Goal: Information Seeking & Learning: Check status

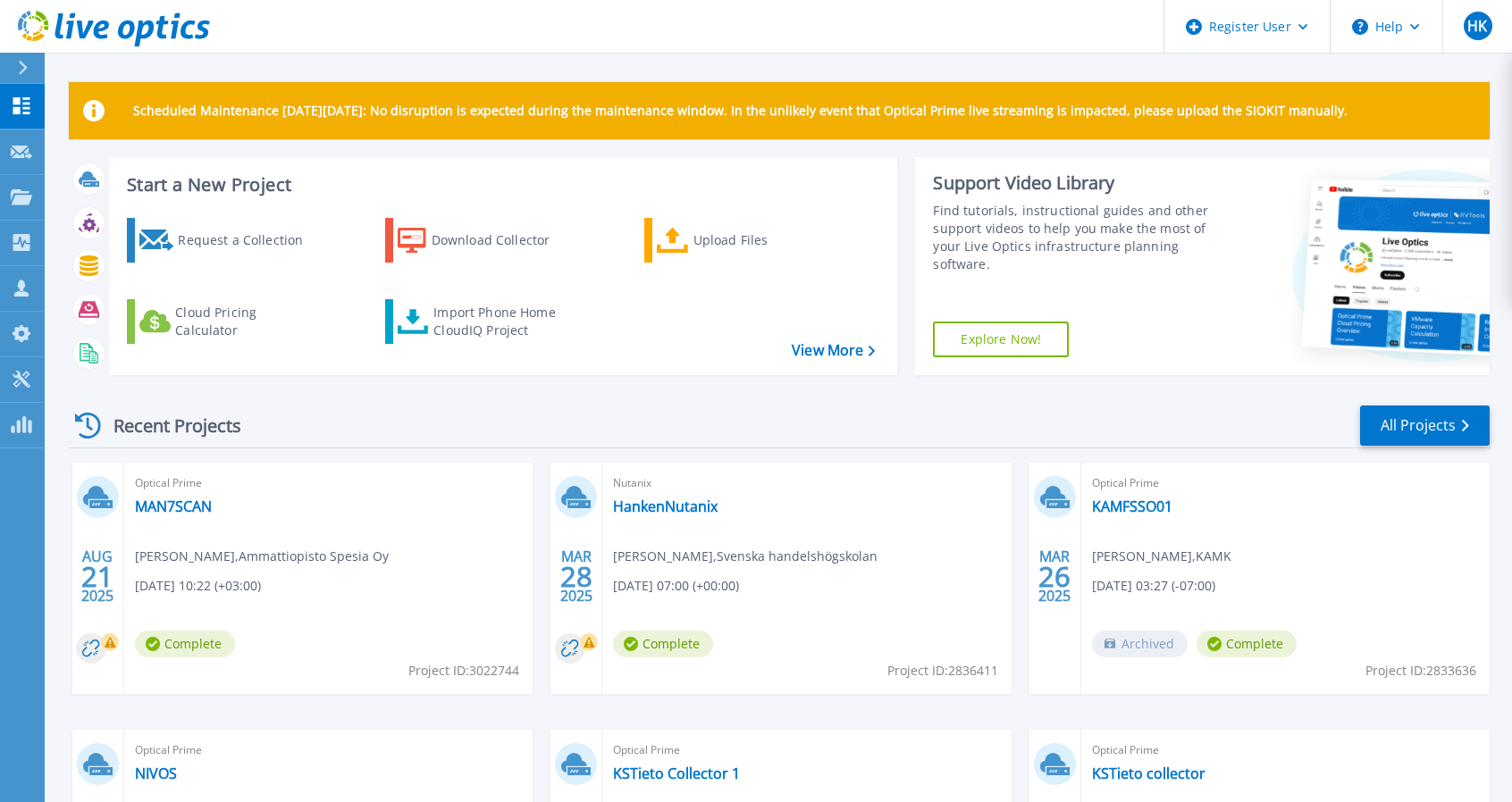
click at [569, 412] on div "Recent Projects All Projects" at bounding box center [779, 426] width 1421 height 45
click at [632, 381] on div "Start a New Project Request a Collection Download Collector Upload Files Cloud …" at bounding box center [779, 274] width 1421 height 233
click at [771, 425] on div "Recent Projects All Projects" at bounding box center [779, 426] width 1421 height 45
click at [17, 195] on icon at bounding box center [21, 197] width 21 height 15
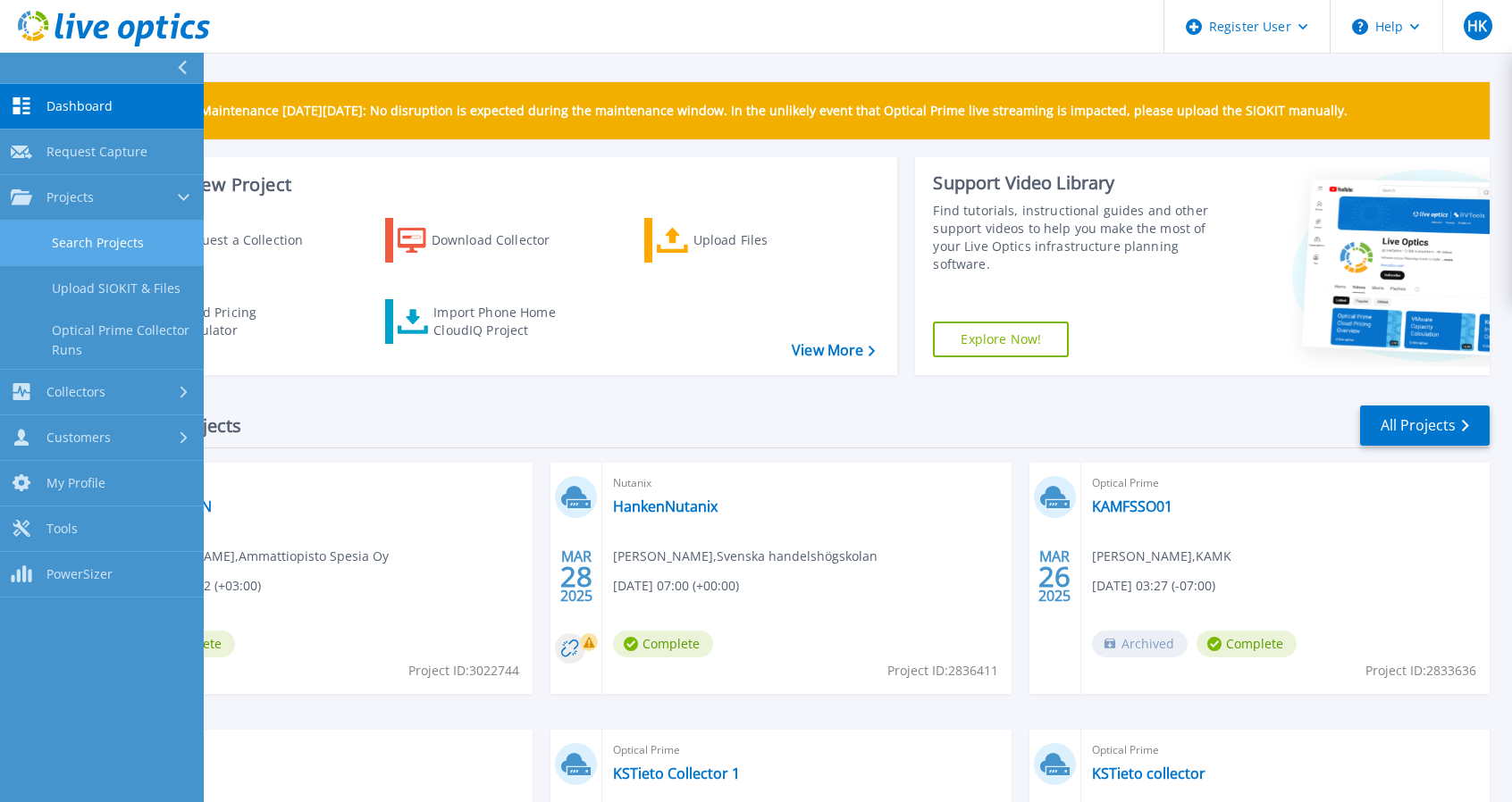
click at [141, 248] on link "Search Projects" at bounding box center [102, 243] width 204 height 45
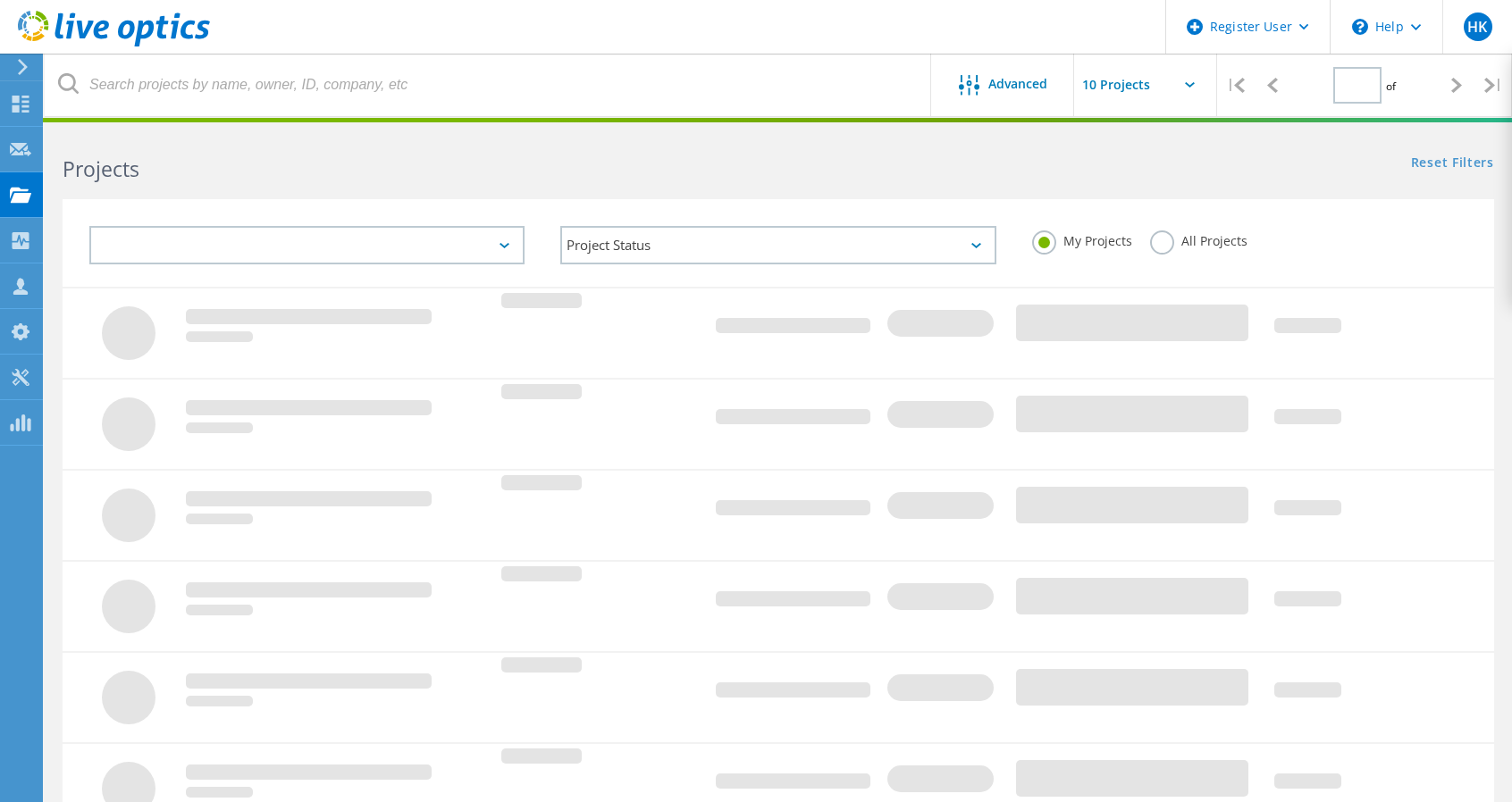
type input "1"
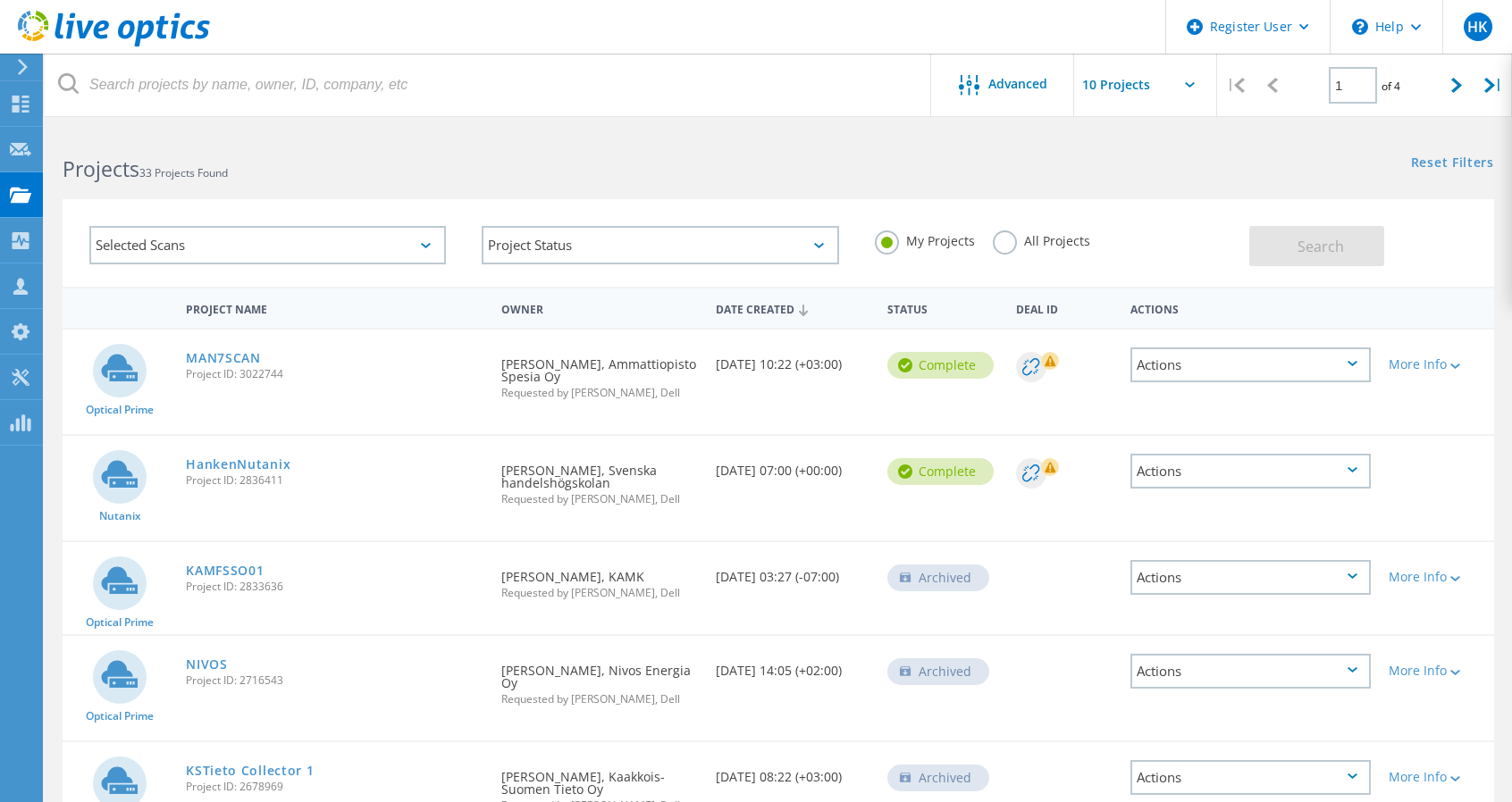
click at [1007, 239] on label "All Projects" at bounding box center [1041, 239] width 97 height 17
click at [0, 0] on input "All Projects" at bounding box center [0, 0] width 0 height 0
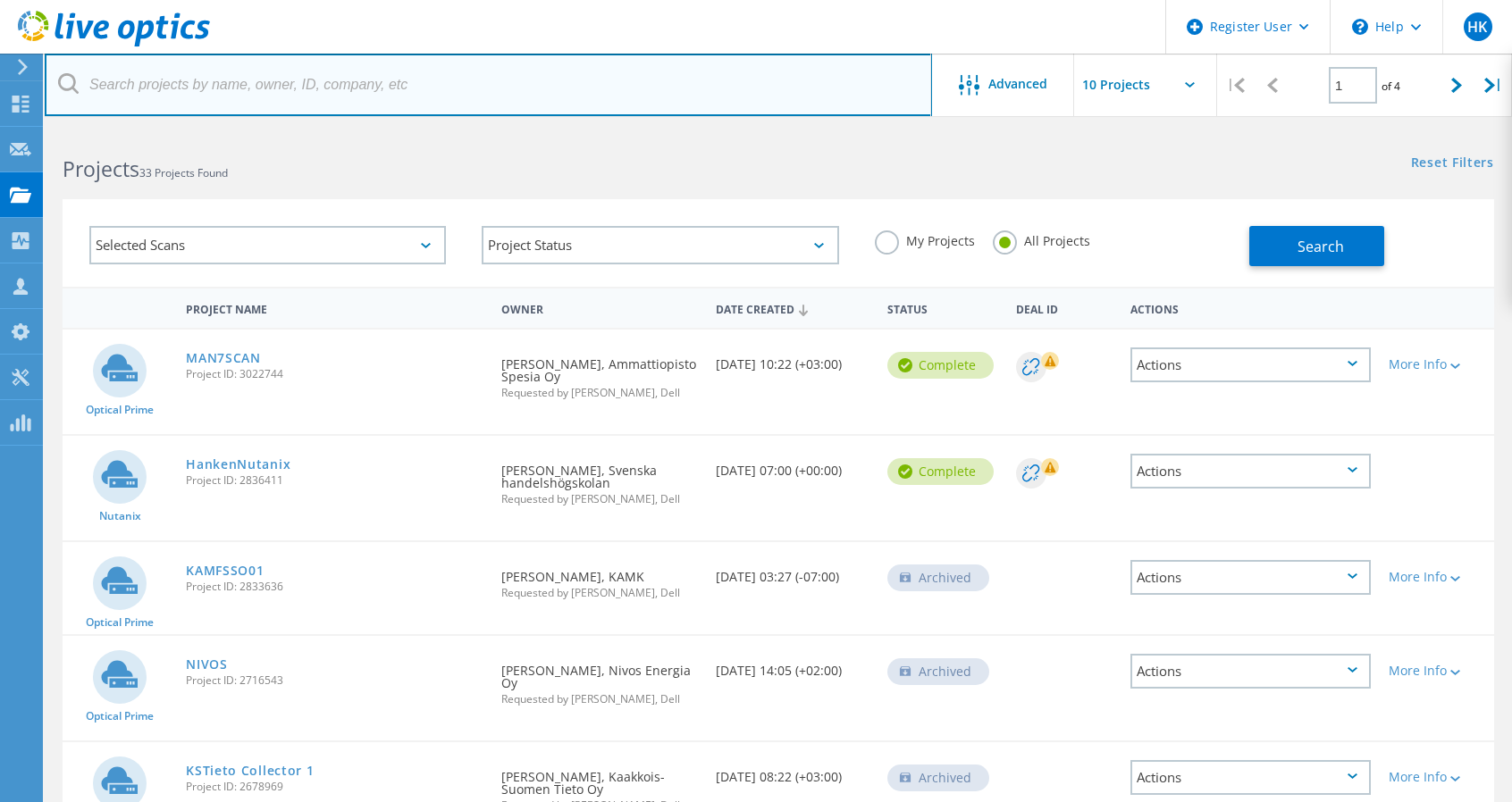
click at [263, 90] on input "text" at bounding box center [488, 84] width 888 height 62
type input "frendy"
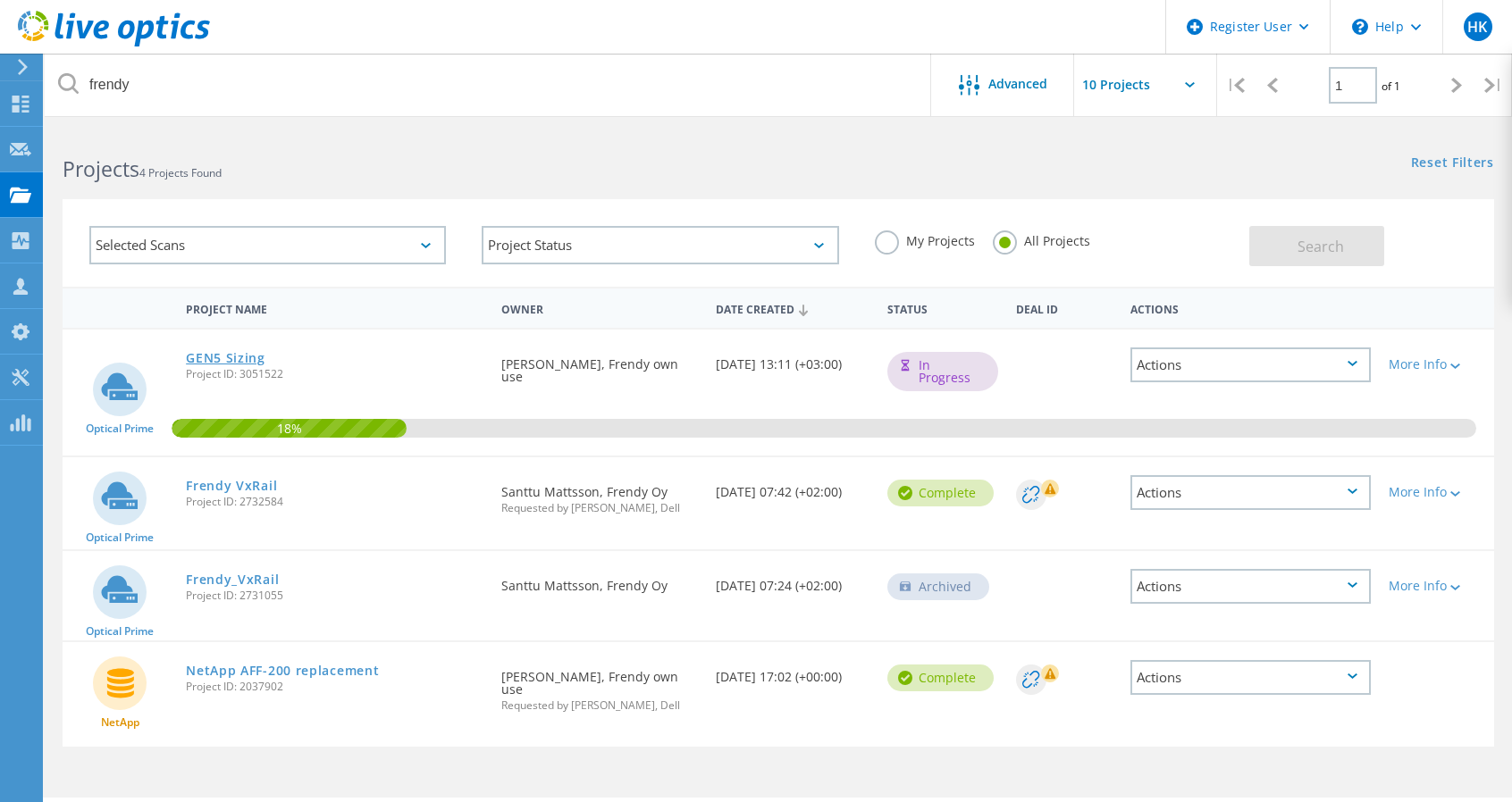
click at [220, 358] on link "GEN5 Sizing" at bounding box center [225, 358] width 80 height 12
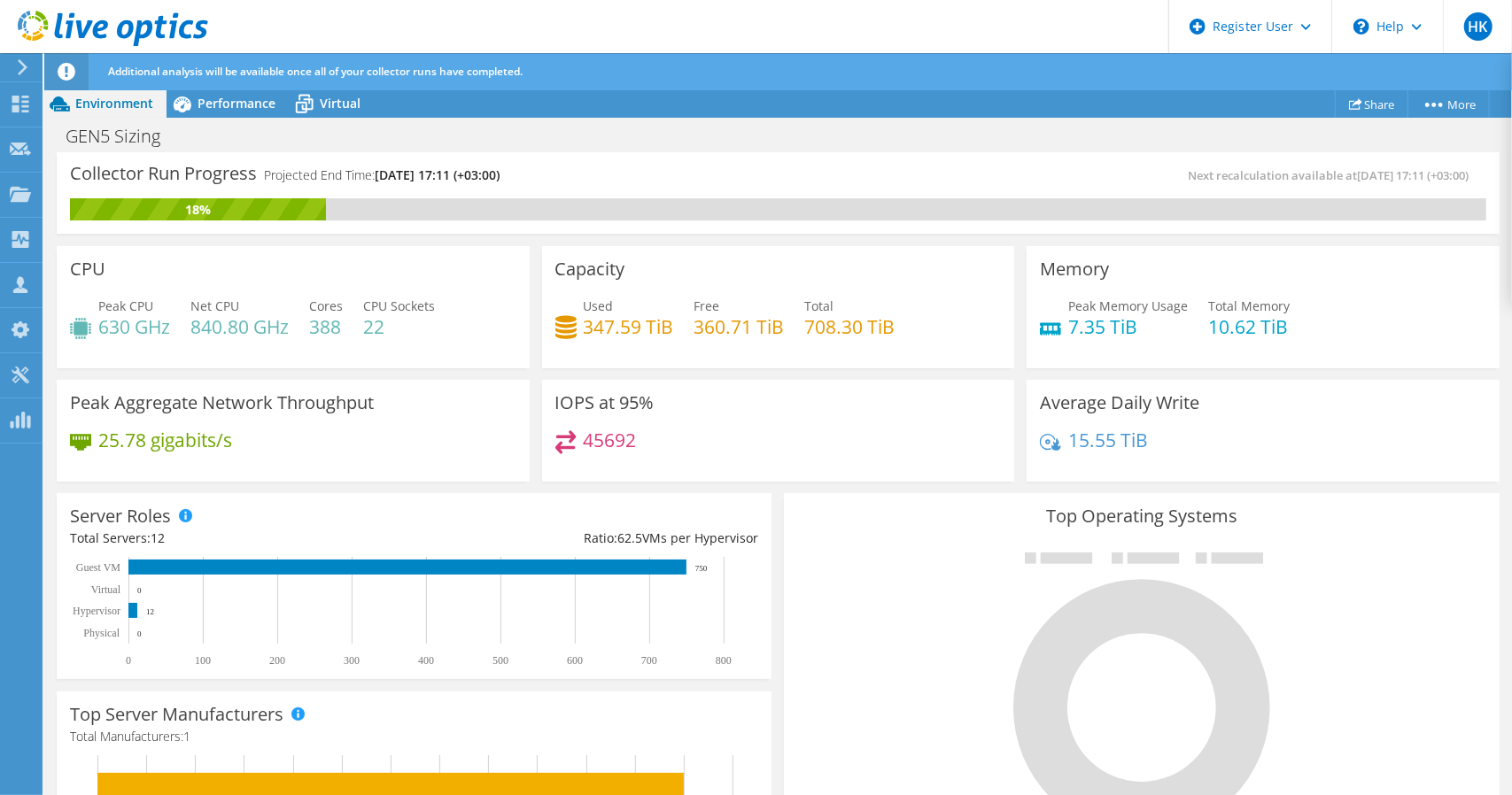
drag, startPoint x: 884, startPoint y: 165, endPoint x: 783, endPoint y: 164, distance: 101.0
click at [783, 164] on div "Collector Run Progress Projected End Time: [DATE] 17:11 (+03:00) Next recalcula…" at bounding box center [779, 193] width 1443 height 82
click at [642, 169] on div "Collector Run Progress Projected End Time: 09/12/2025, 17:11 (+03:00)" at bounding box center [424, 182] width 708 height 33
drag, startPoint x: 847, startPoint y: 160, endPoint x: 739, endPoint y: 162, distance: 108.0
click at [739, 162] on div "Collector Run Progress Projected End Time: 09/12/2025, 17:11 (+03:00) Next reca…" at bounding box center [779, 193] width 1443 height 82
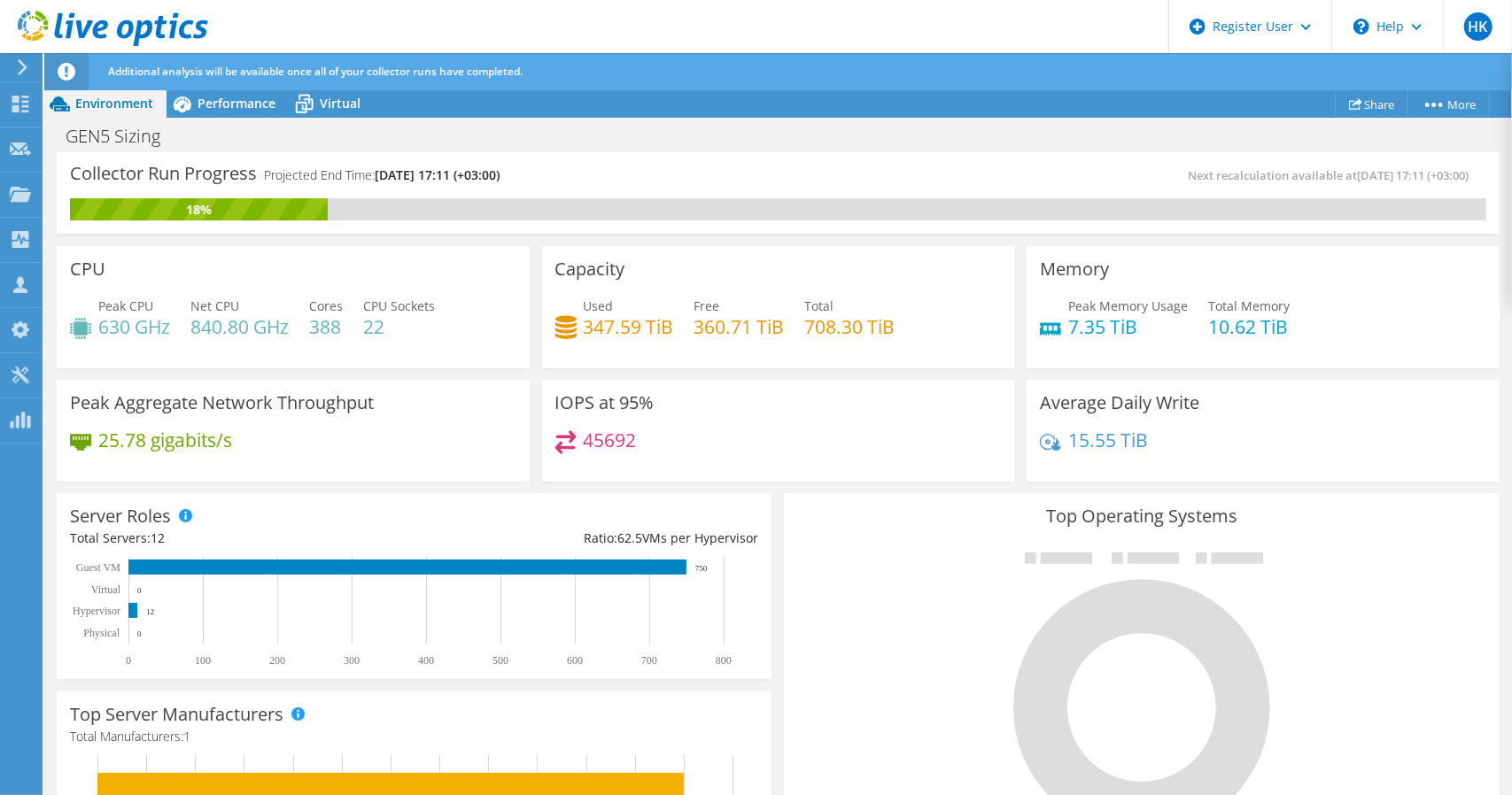
drag, startPoint x: 787, startPoint y: 167, endPoint x: 712, endPoint y: 165, distance: 75.0
click at [712, 165] on div "Collector Run Progress Projected End Time: 09/12/2025, 17:11 (+03:00)" at bounding box center [424, 182] width 708 height 33
drag, startPoint x: 835, startPoint y: 198, endPoint x: 721, endPoint y: 208, distance: 114.4
click at [721, 208] on div "18%" at bounding box center [778, 210] width 1416 height 22
click at [778, 179] on div "Next recalculation available at 09/12/2025, 17:11 (+03:00)" at bounding box center [1131, 176] width 708 height 20
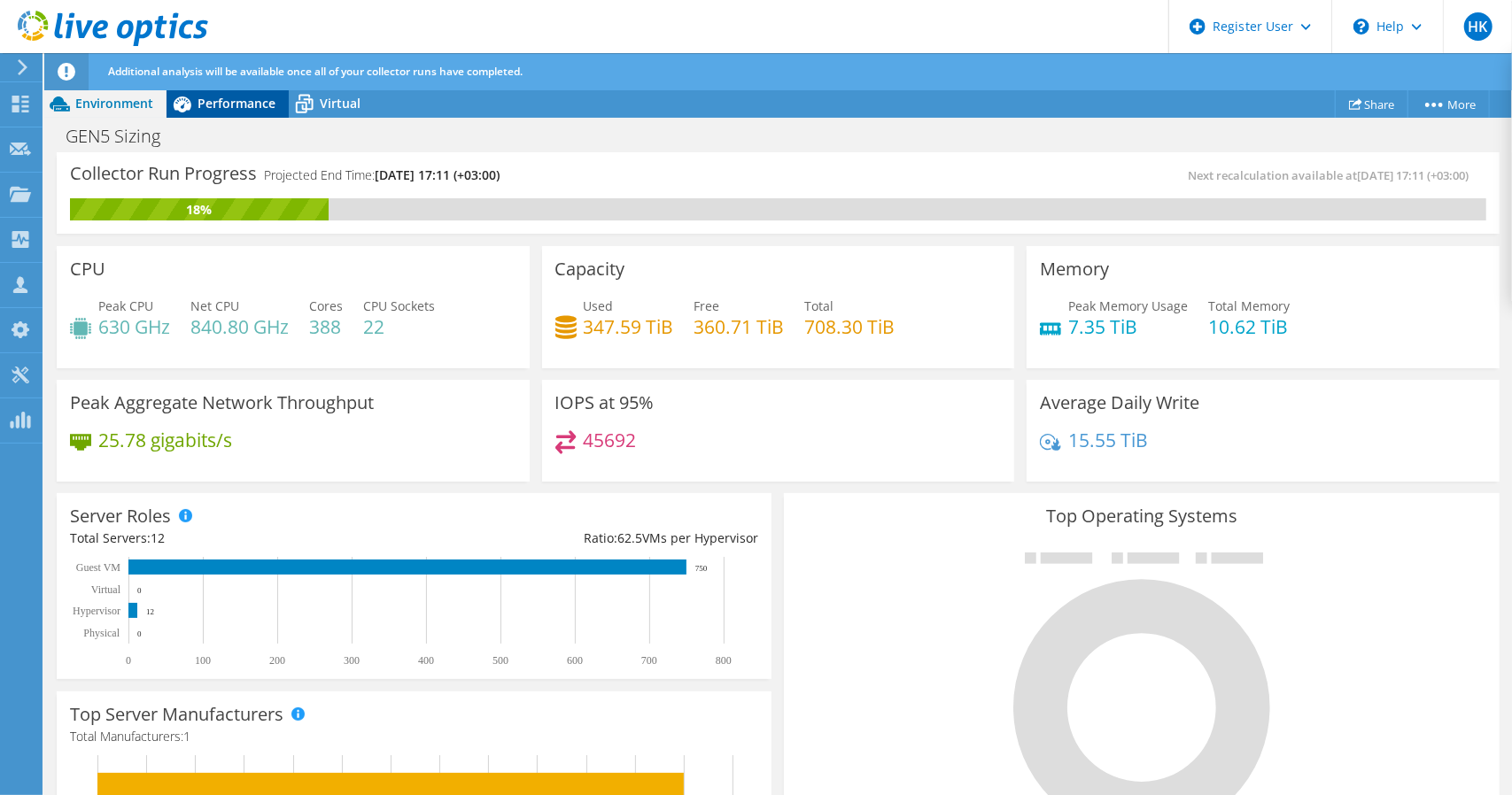
click at [241, 102] on span "Performance" at bounding box center [236, 103] width 78 height 17
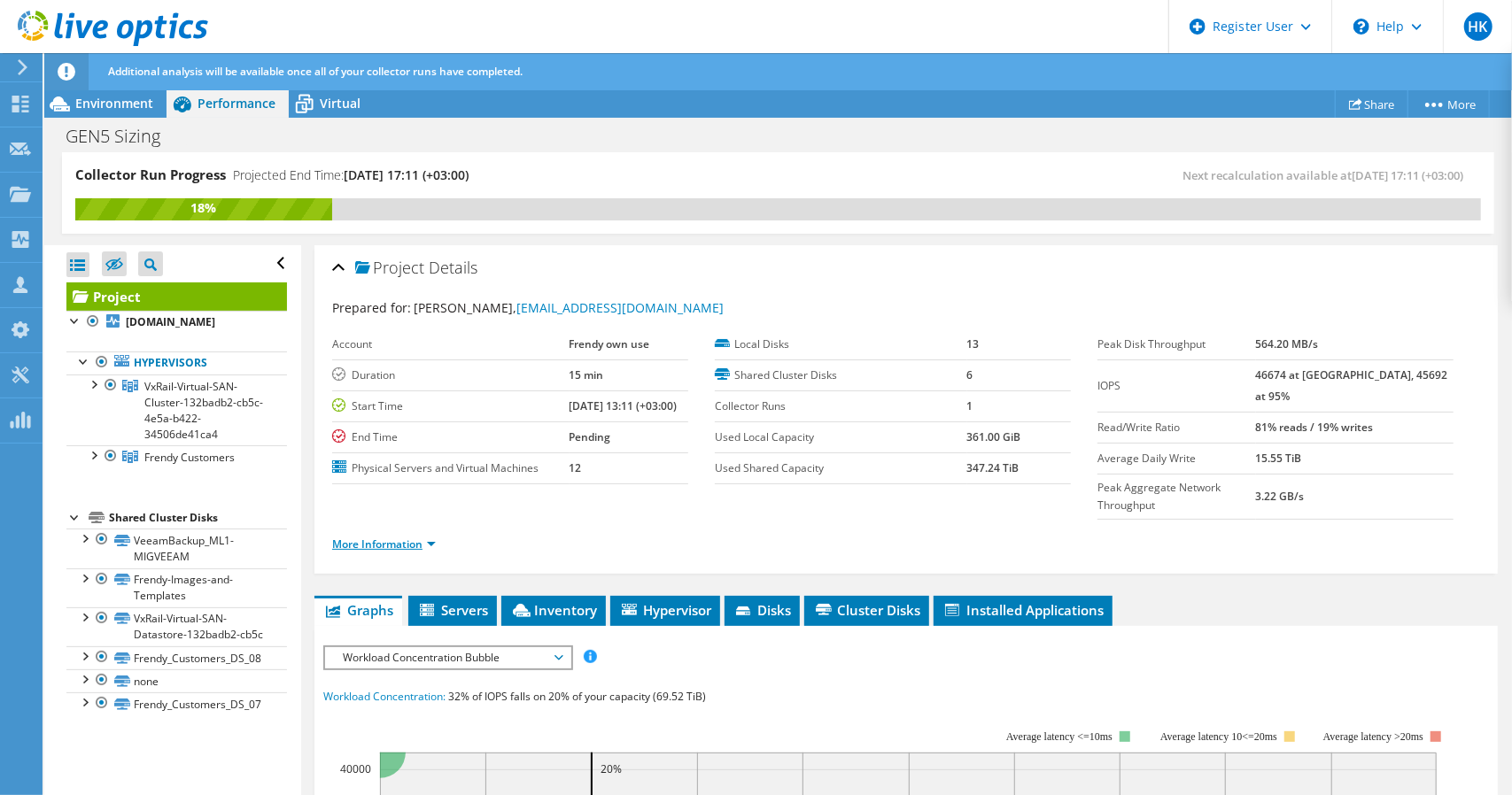
click at [423, 537] on link "More Information" at bounding box center [383, 544] width 104 height 15
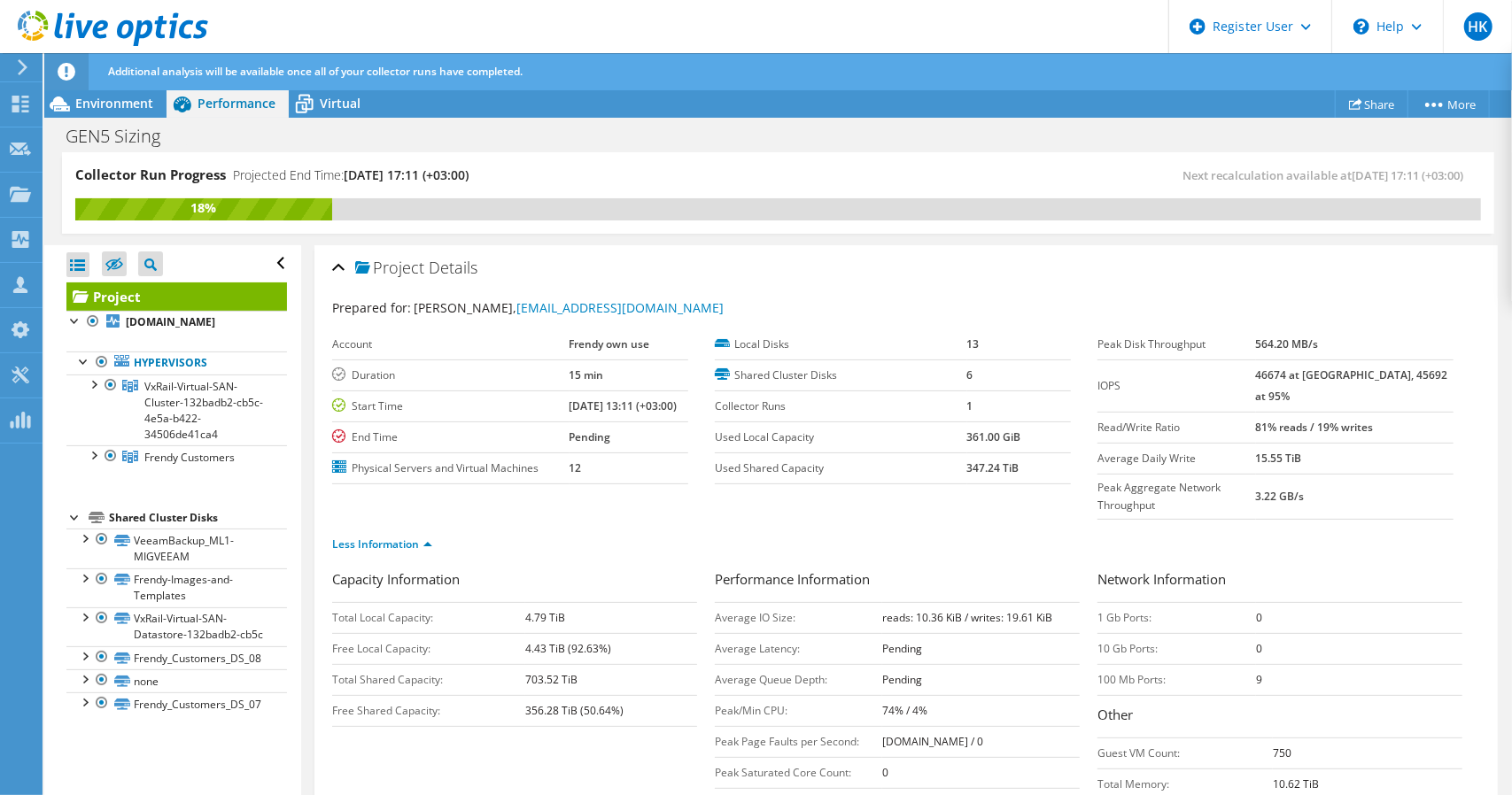
drag, startPoint x: 858, startPoint y: 269, endPoint x: 796, endPoint y: 213, distance: 83.5
click at [796, 213] on div "18%" at bounding box center [778, 210] width 1405 height 22
drag, startPoint x: 866, startPoint y: 192, endPoint x: 810, endPoint y: 180, distance: 57.3
click at [790, 182] on div "Next recalculation available at 09/12/2025, 17:11 (+03:00)" at bounding box center [1129, 176] width 702 height 20
drag, startPoint x: 851, startPoint y: 176, endPoint x: 846, endPoint y: 167, distance: 10.3
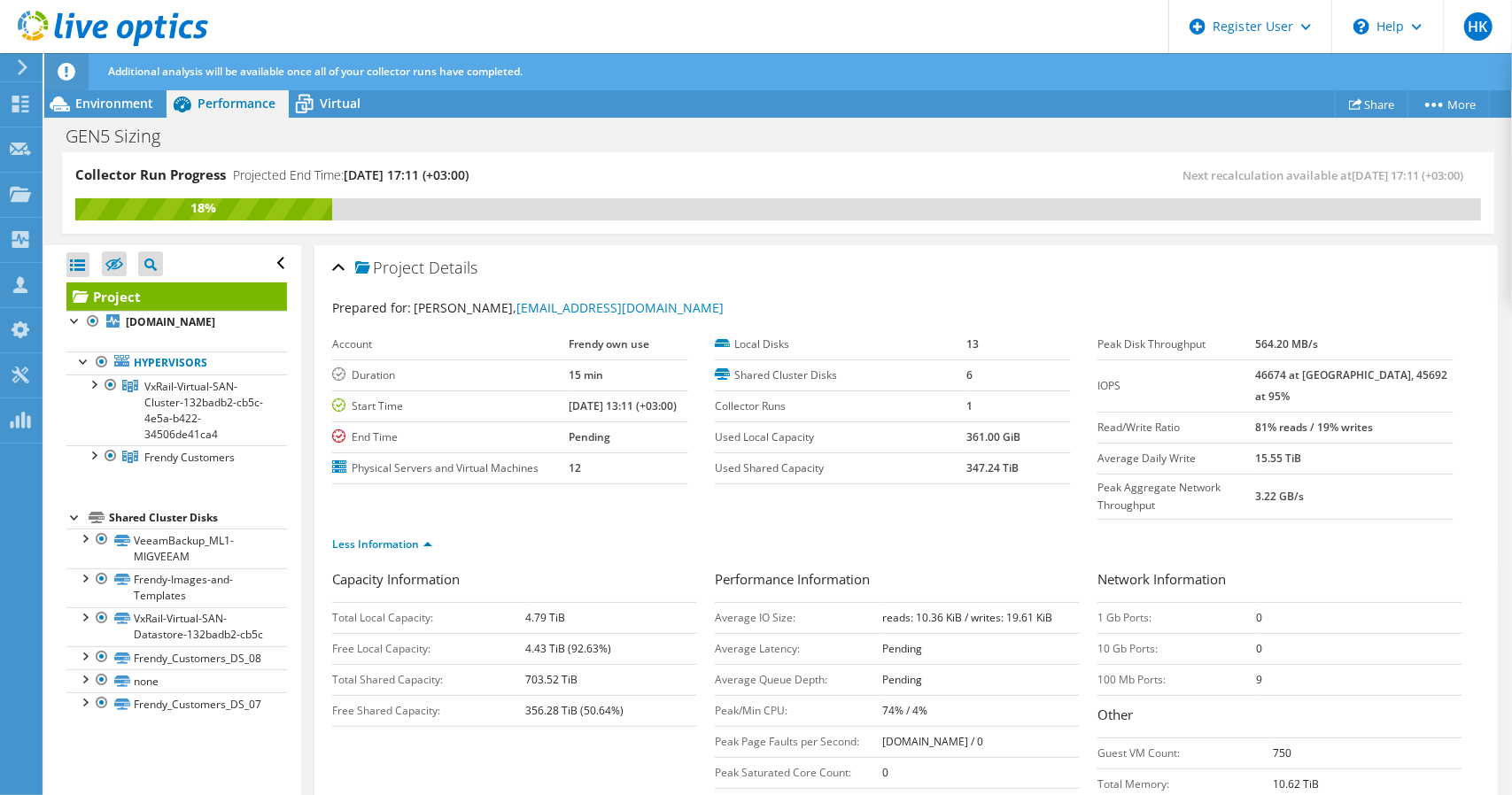
click at [773, 174] on div "Collector Run Progress Projected End Time: 09/12/2025, 17:11 (+03:00)" at bounding box center [426, 182] width 702 height 33
drag, startPoint x: 870, startPoint y: 162, endPoint x: 764, endPoint y: 173, distance: 106.6
click at [764, 173] on div "Collector Run Progress Projected End Time: 09/12/2025, 17:11 (+03:00)" at bounding box center [426, 182] width 702 height 33
drag, startPoint x: 816, startPoint y: 176, endPoint x: 709, endPoint y: 178, distance: 107.0
click at [709, 178] on div "Collector Run Progress Projected End Time: 09/12/2025, 17:11 (+03:00)" at bounding box center [426, 182] width 702 height 33
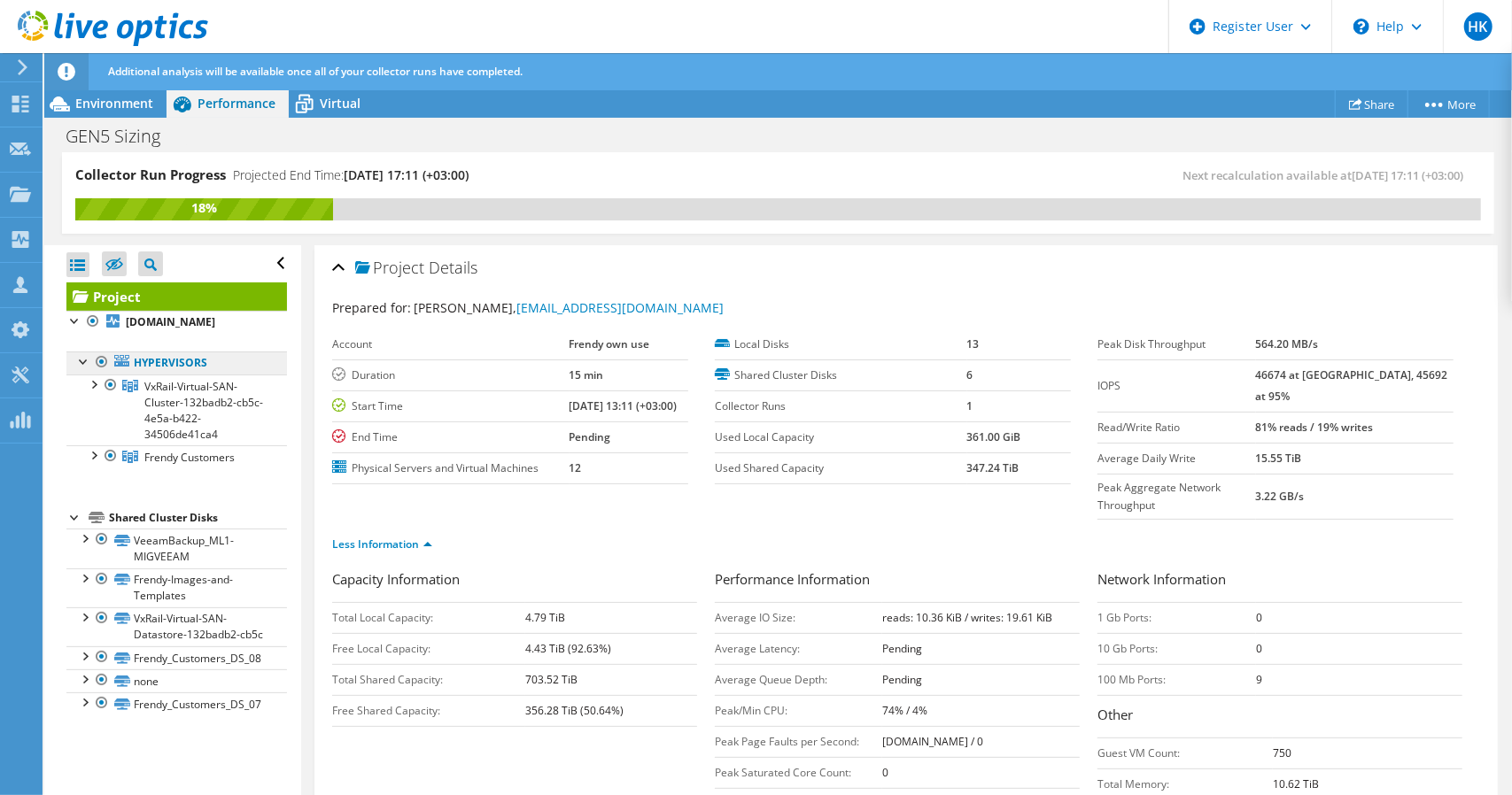
click at [164, 375] on link "Hypervisors" at bounding box center [176, 363] width 221 height 23
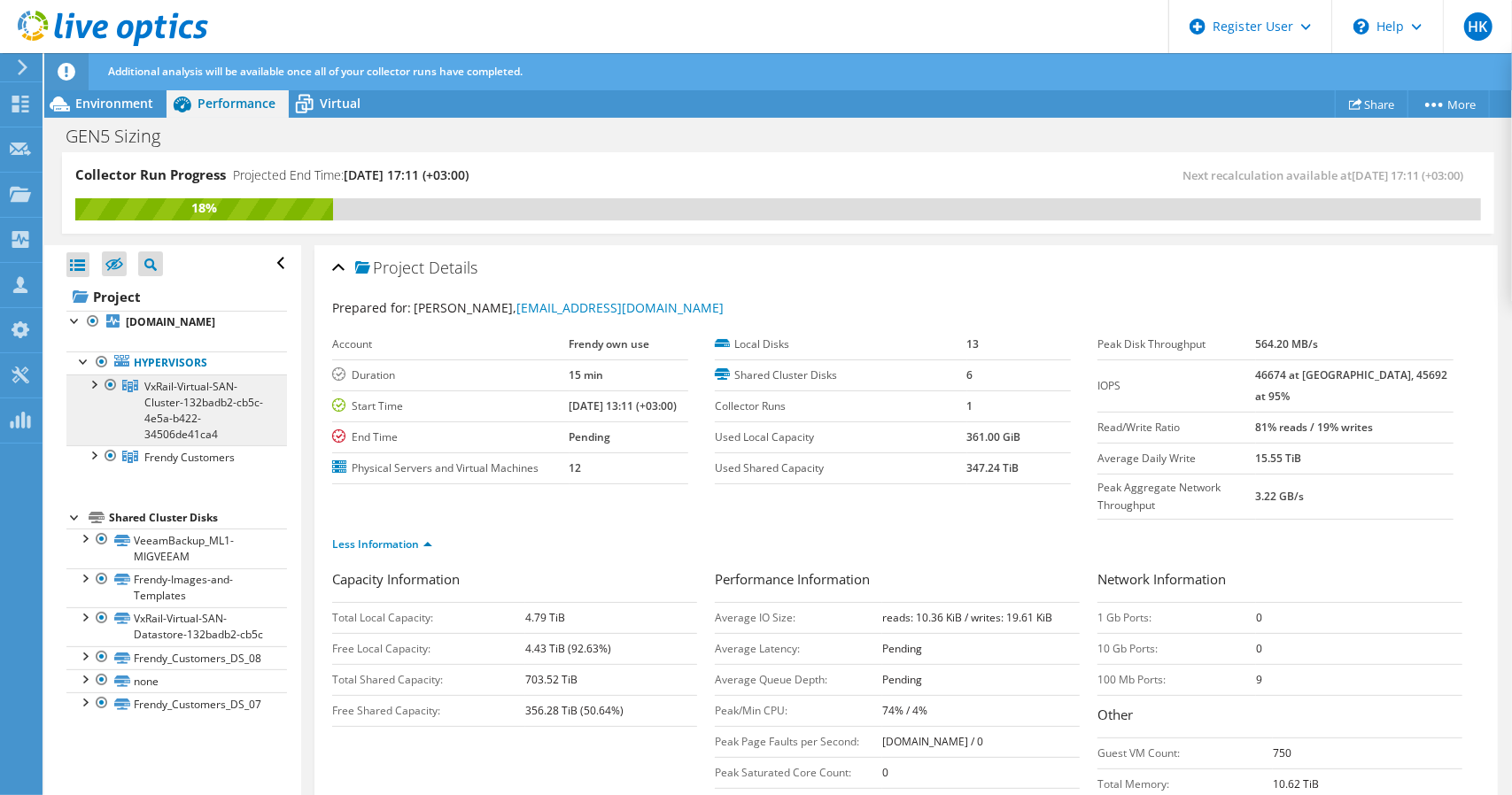
click at [190, 426] on span "VxRail-Virtual-SAN-Cluster-132badb2-cb5c-4e5a-b422-34506de41ca4" at bounding box center [203, 410] width 119 height 62
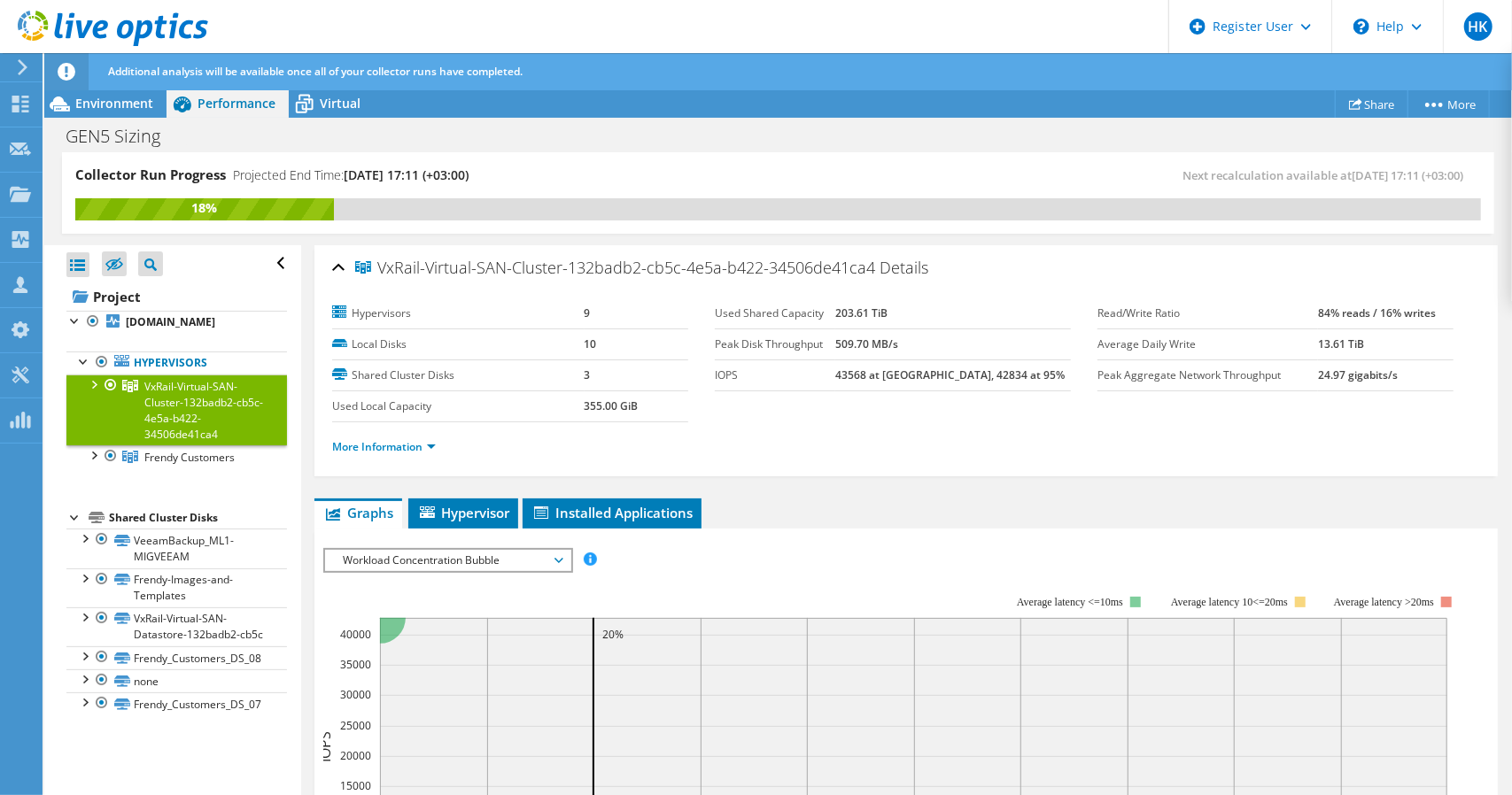
drag, startPoint x: 749, startPoint y: 129, endPoint x: 694, endPoint y: 129, distance: 55.0
click at [695, 129] on div "GEN5 Sizing Print" at bounding box center [778, 136] width 1468 height 33
click at [323, 99] on span "Virtual" at bounding box center [340, 103] width 40 height 17
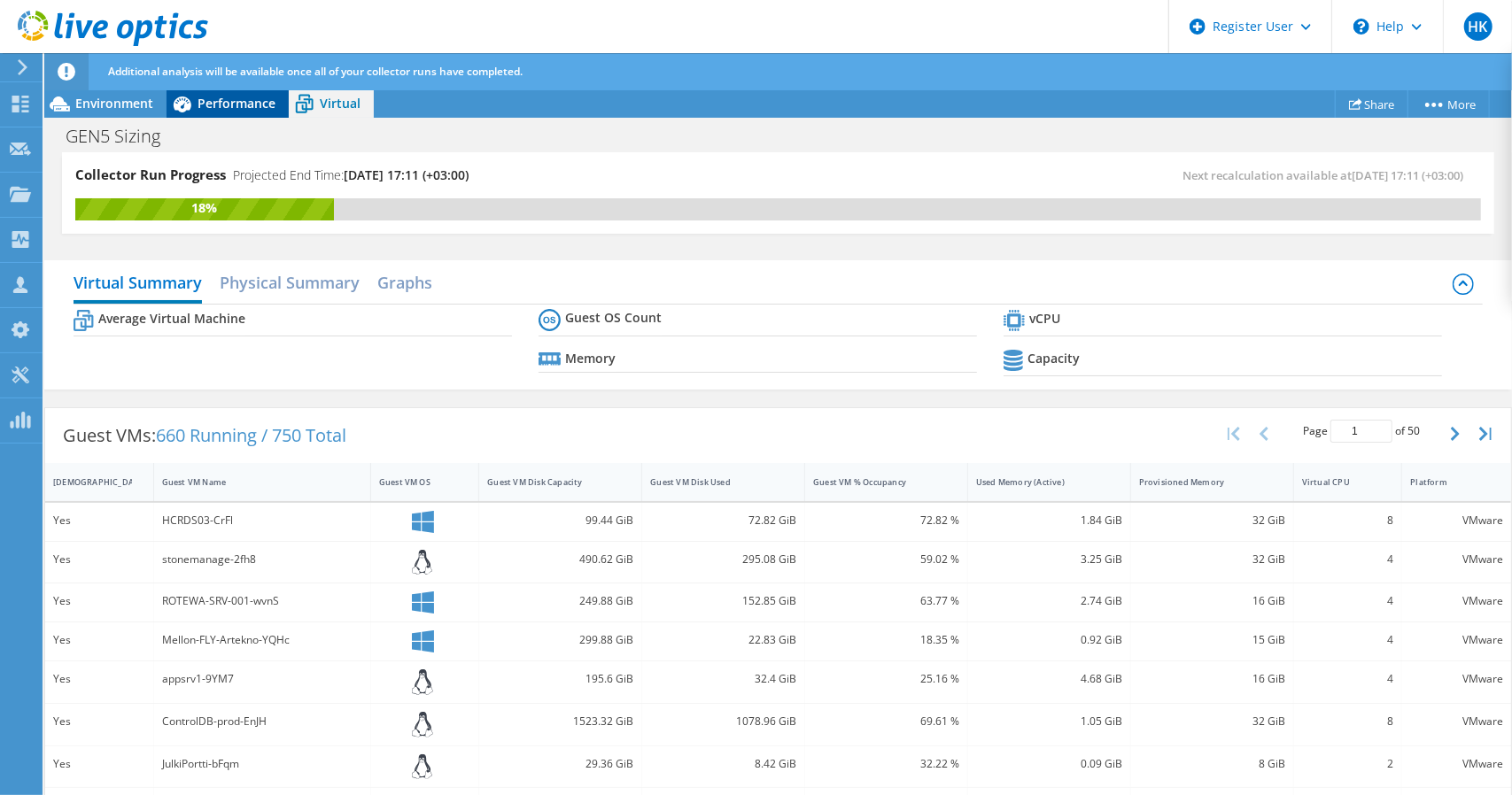
click at [250, 104] on span "Performance" at bounding box center [236, 103] width 78 height 17
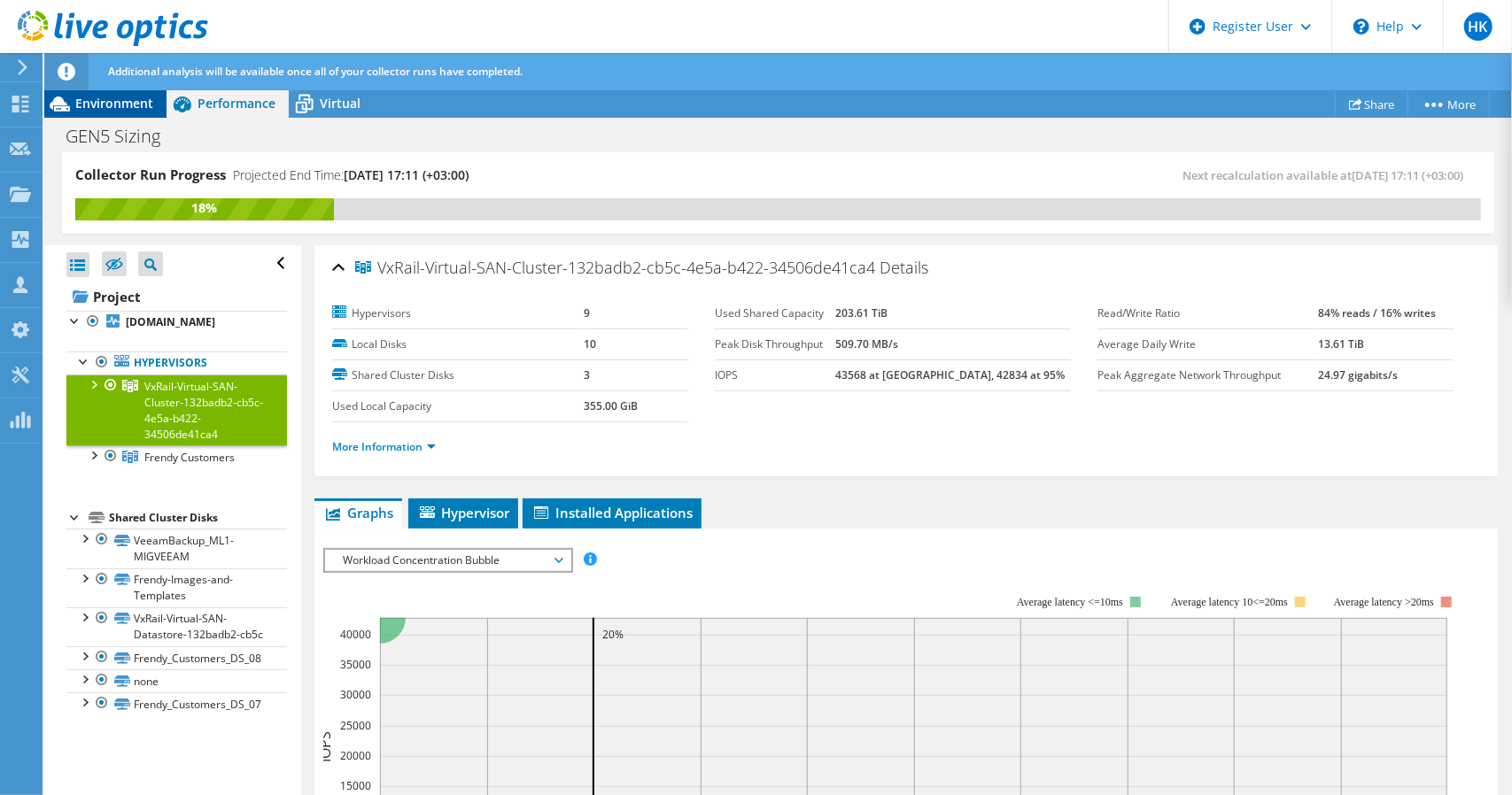
click at [122, 110] on span "Environment" at bounding box center [114, 103] width 78 height 17
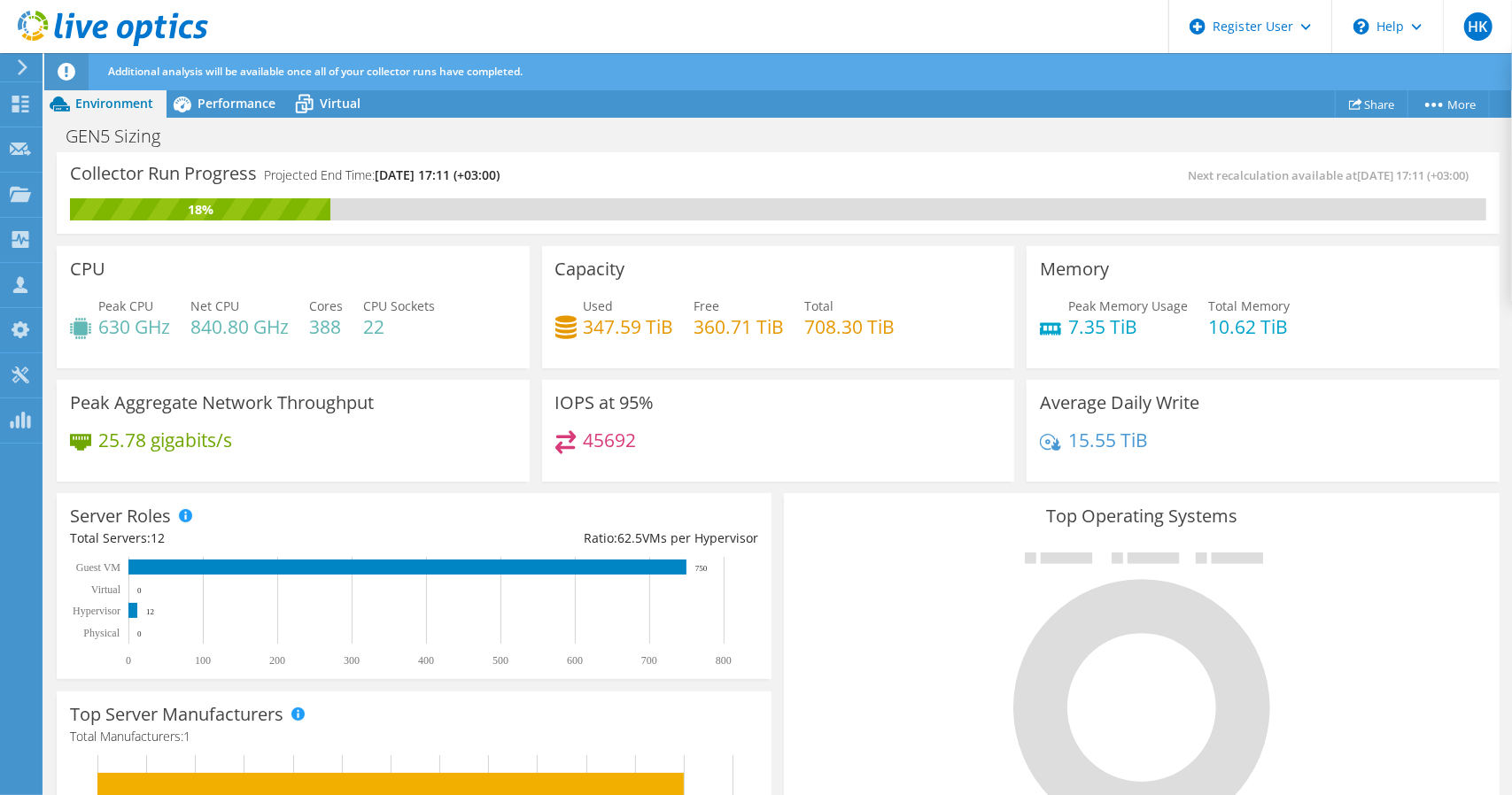
drag, startPoint x: 719, startPoint y: 152, endPoint x: 626, endPoint y: 171, distance: 94.9
click at [632, 164] on div "Collector Run Progress Projected End Time: 09/12/2025, 17:11 (+03:00) Next reca…" at bounding box center [779, 193] width 1443 height 82
click at [917, 128] on div "GEN5 Sizing Print" at bounding box center [778, 136] width 1468 height 33
drag, startPoint x: 914, startPoint y: 434, endPoint x: 771, endPoint y: 426, distance: 143.2
click at [772, 426] on div "IOPS at 95% 45692" at bounding box center [779, 431] width 473 height 103
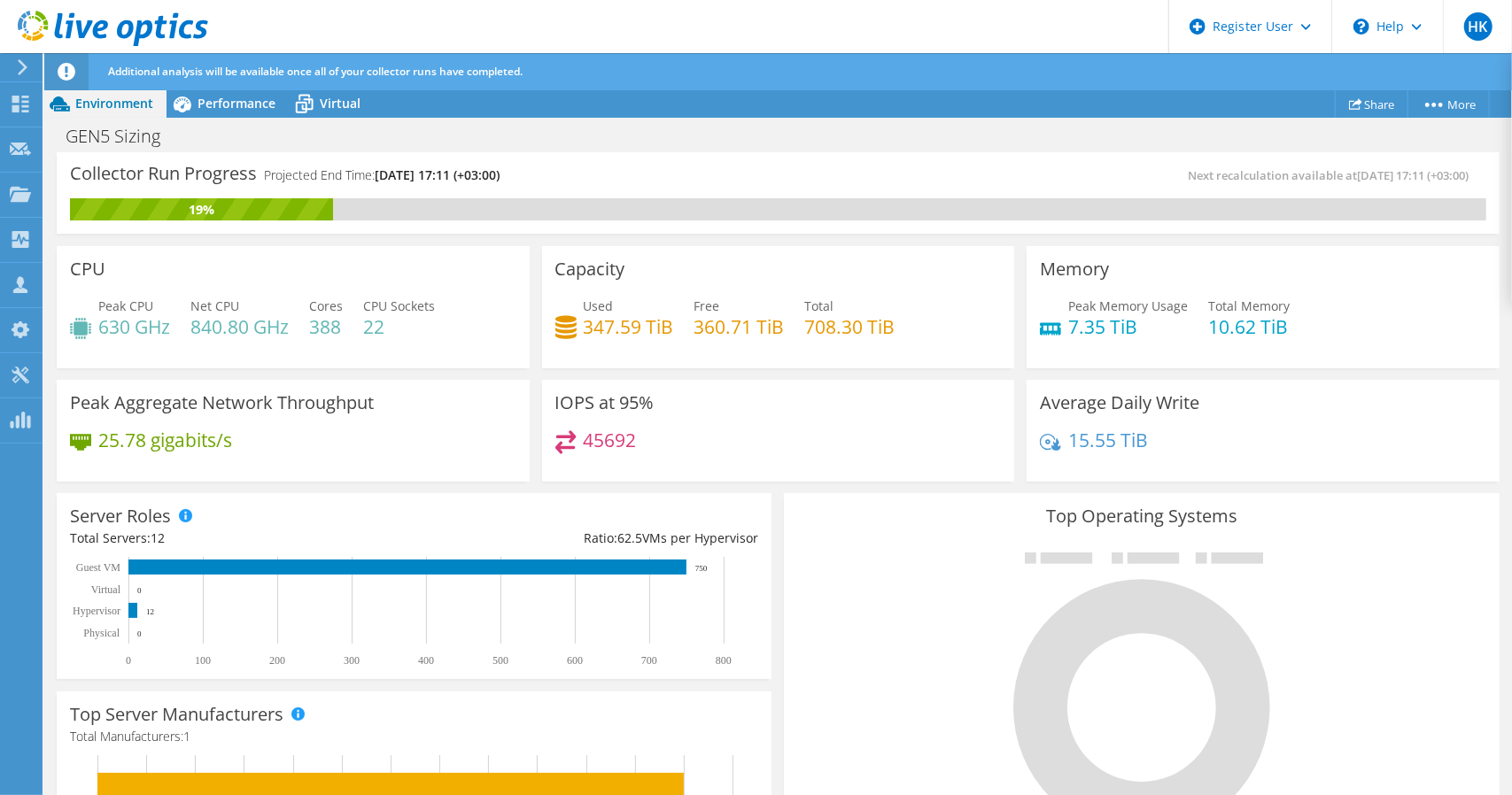
drag, startPoint x: 942, startPoint y: 428, endPoint x: 821, endPoint y: 429, distance: 121.0
click at [821, 429] on div "IOPS at 95% 45692" at bounding box center [779, 431] width 473 height 103
click at [875, 431] on div "45692" at bounding box center [779, 449] width 447 height 38
drag, startPoint x: 875, startPoint y: 431, endPoint x: 773, endPoint y: 420, distance: 102.6
click at [773, 420] on div "IOPS at 95% 45692" at bounding box center [779, 431] width 473 height 103
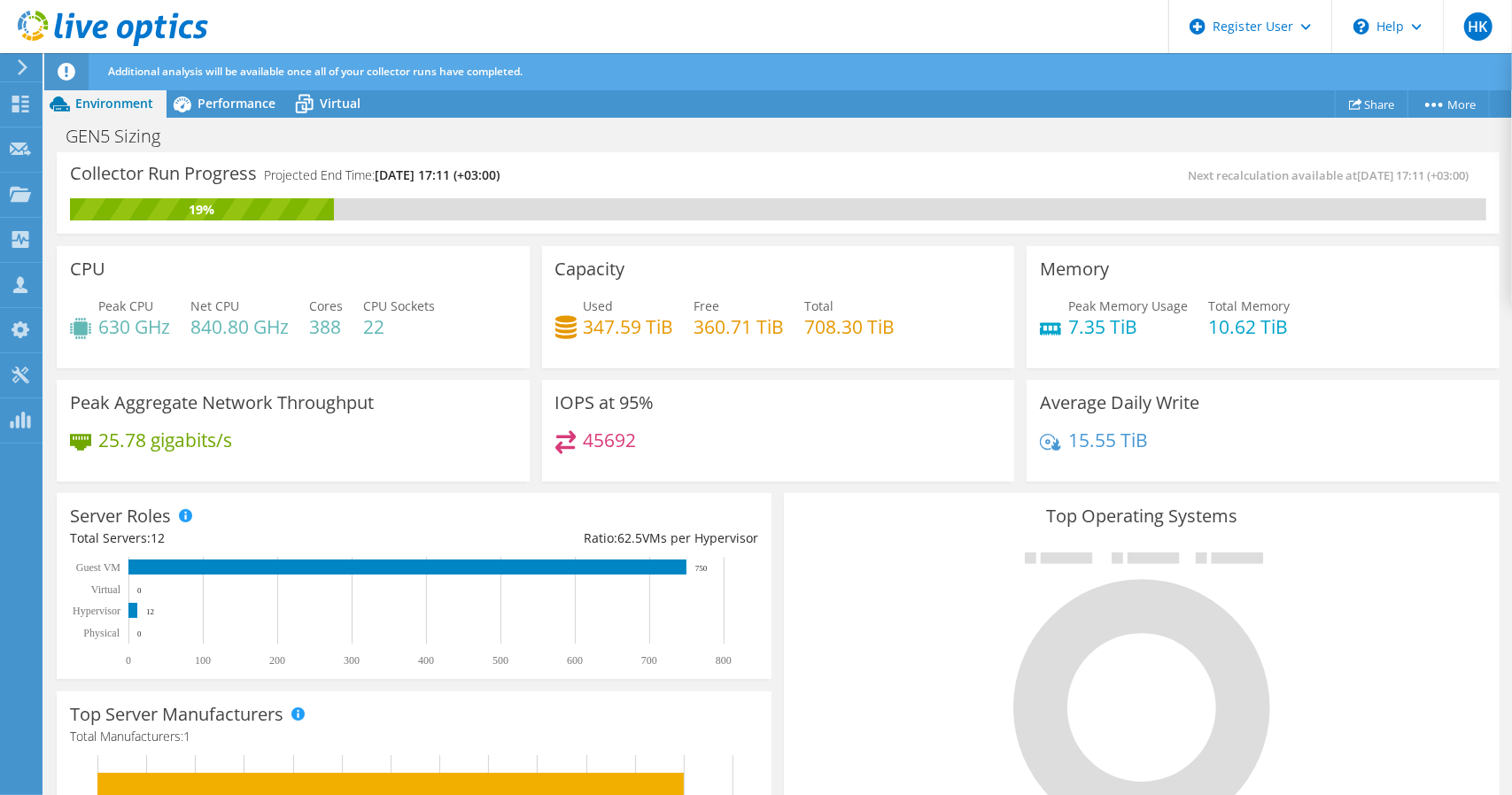
click at [789, 435] on div "45692" at bounding box center [779, 449] width 447 height 38
click at [779, 426] on div "IOPS at 95% 45692" at bounding box center [779, 431] width 473 height 103
